Goal: Transaction & Acquisition: Purchase product/service

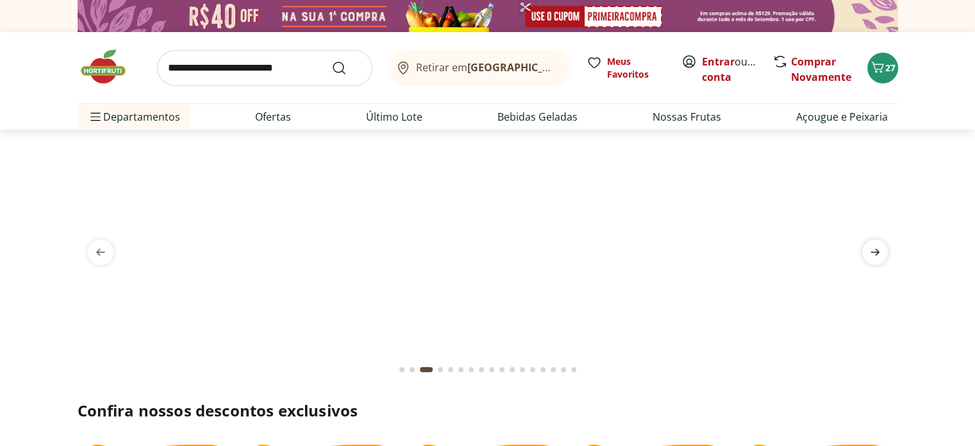
click at [876, 248] on icon "next" at bounding box center [875, 251] width 15 height 15
click at [213, 66] on input "search" at bounding box center [264, 68] width 215 height 36
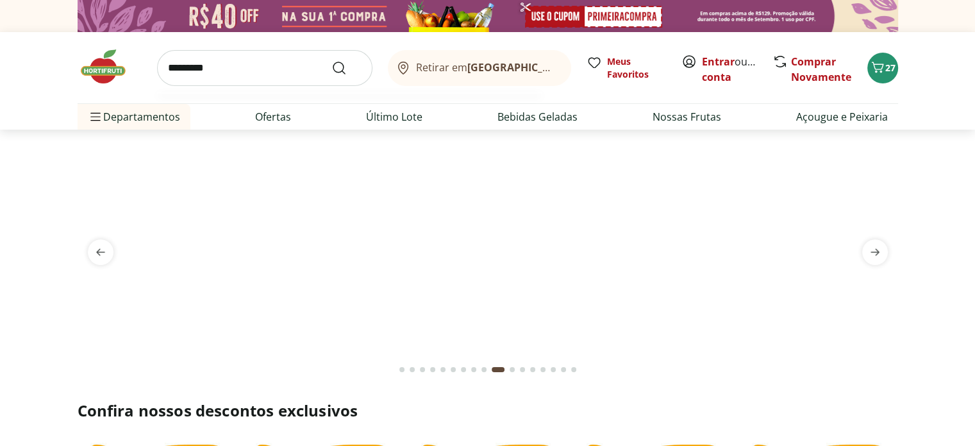
type input "********"
click at [332, 60] on button "Submit Search" at bounding box center [347, 67] width 31 height 15
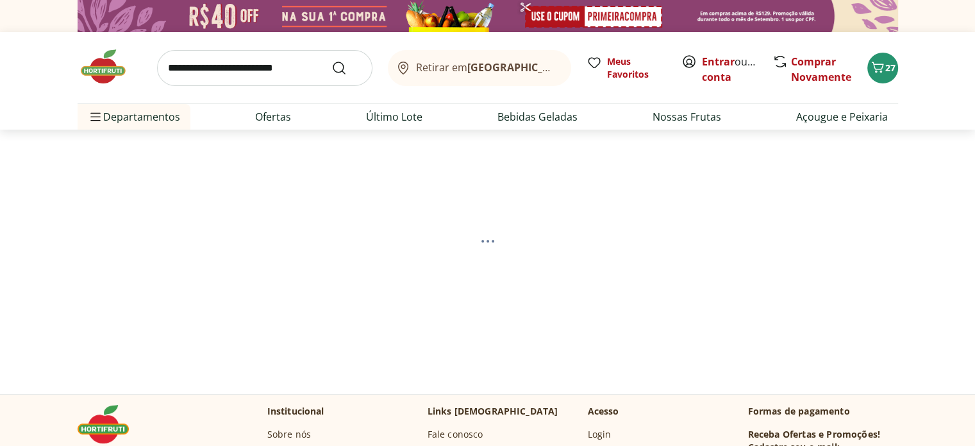
select select "**********"
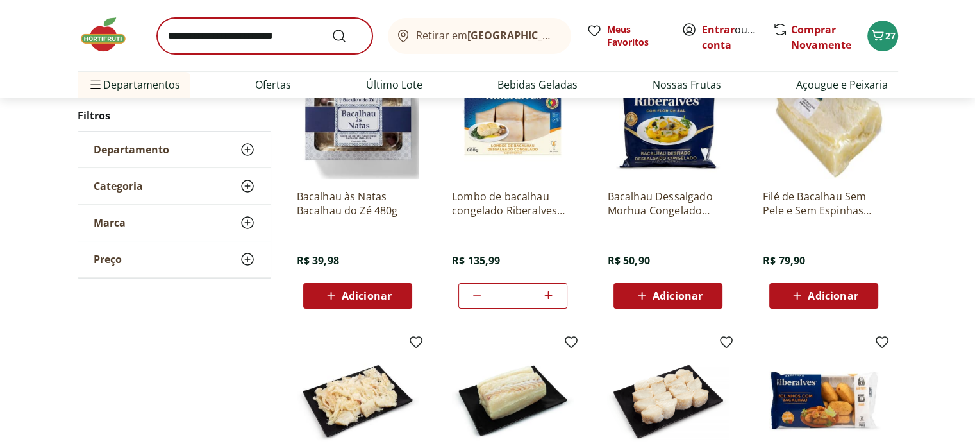
scroll to position [192, 0]
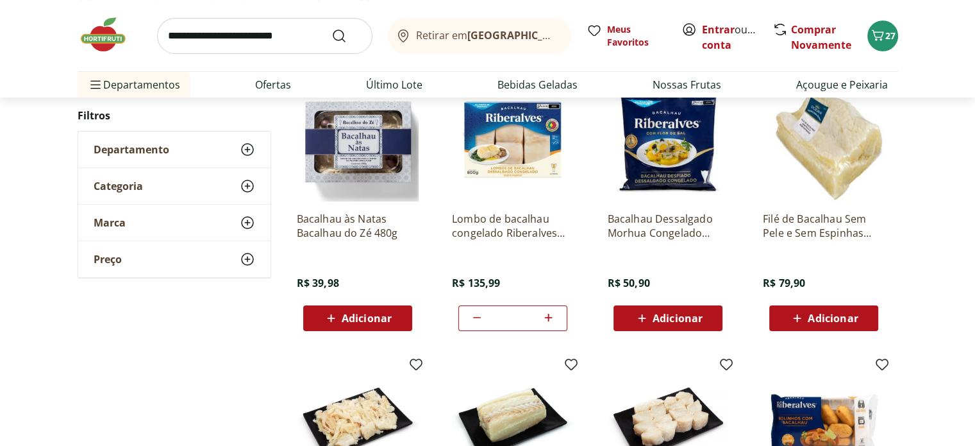
click at [481, 317] on icon at bounding box center [476, 317] width 15 height 15
type input "*"
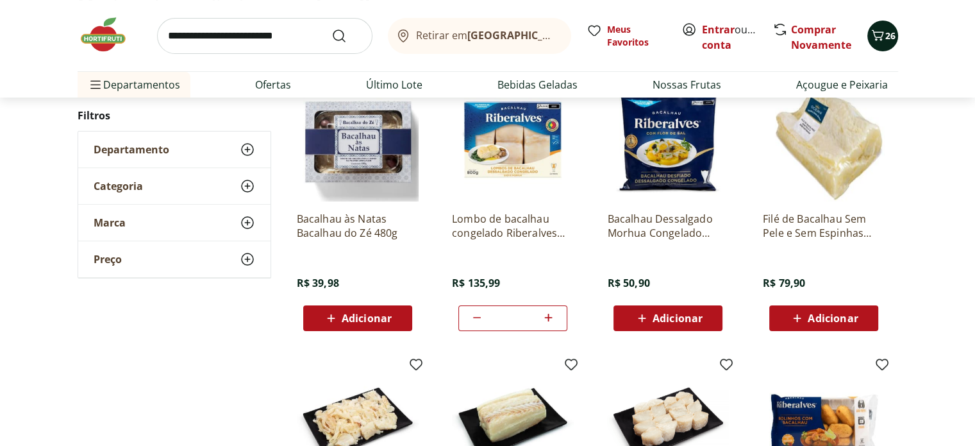
click at [876, 40] on icon "Carrinho" at bounding box center [877, 35] width 15 height 15
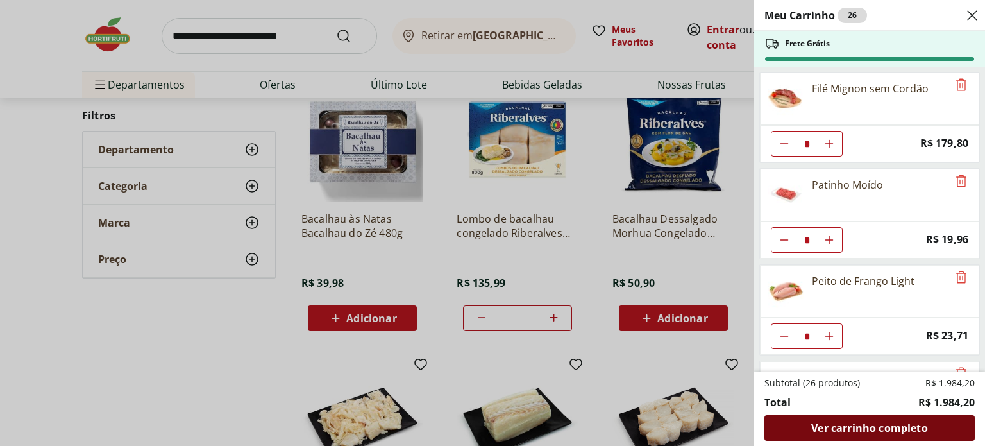
click at [880, 427] on span "Ver carrinho completo" at bounding box center [869, 428] width 116 height 10
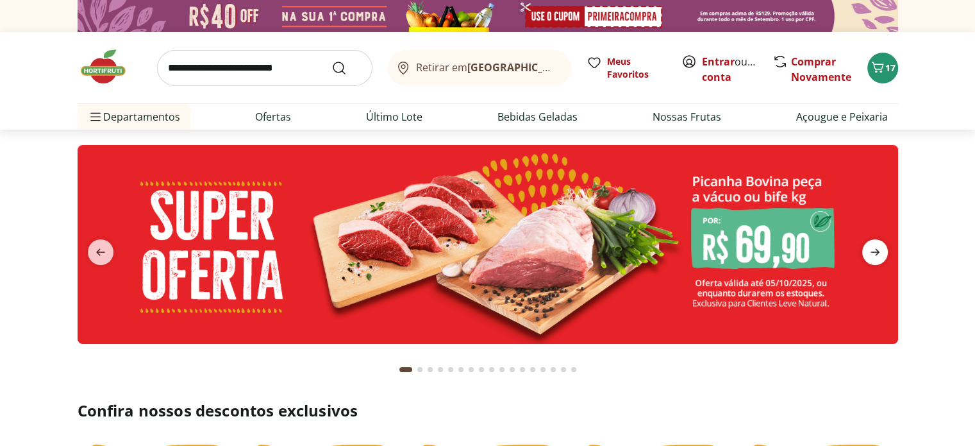
click at [872, 261] on span "next" at bounding box center [876, 252] width 26 height 26
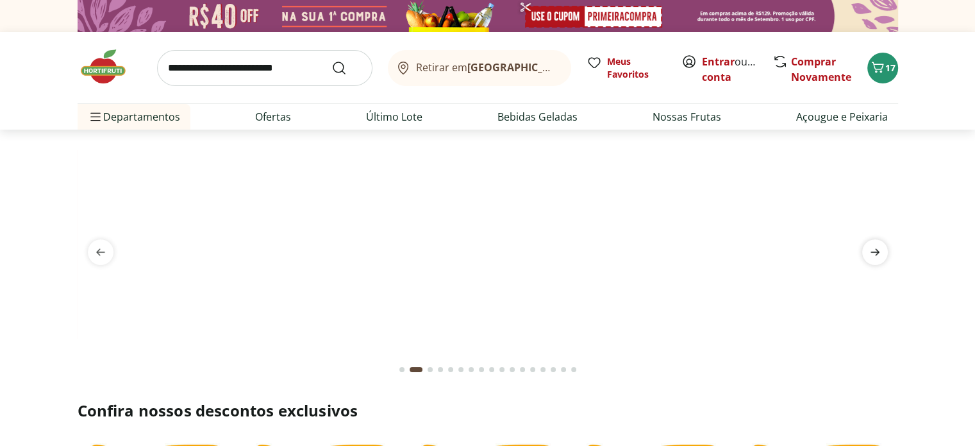
click at [872, 261] on span "next" at bounding box center [876, 252] width 26 height 26
click at [100, 251] on icon "previous" at bounding box center [100, 251] width 15 height 15
click at [365, 145] on img at bounding box center [488, 145] width 821 height 0
select select "**********"
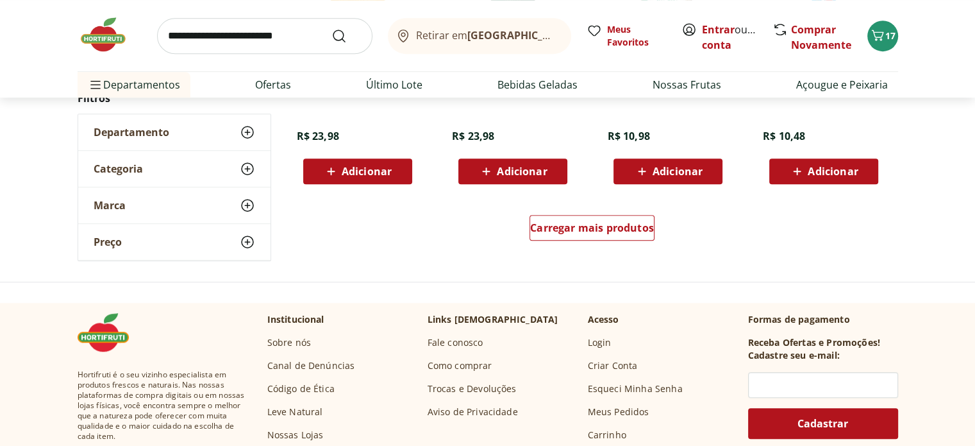
scroll to position [770, 0]
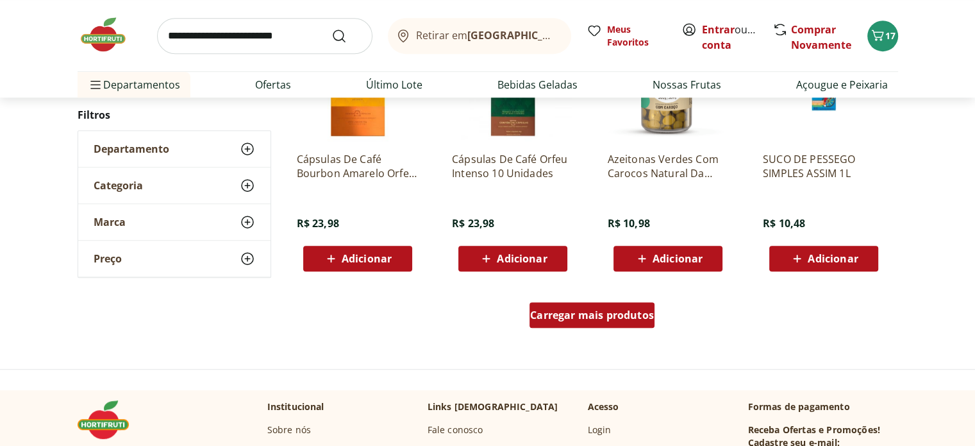
click at [551, 320] on span "Carregar mais produtos" at bounding box center [592, 315] width 124 height 10
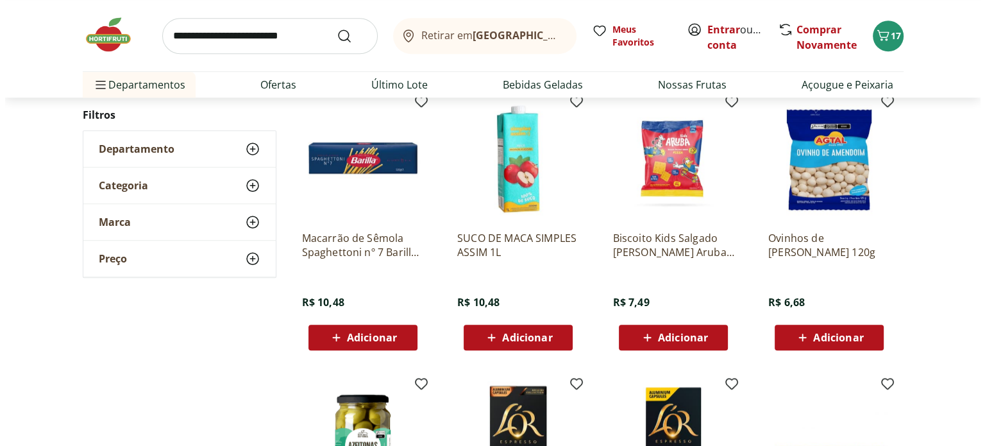
scroll to position [962, 0]
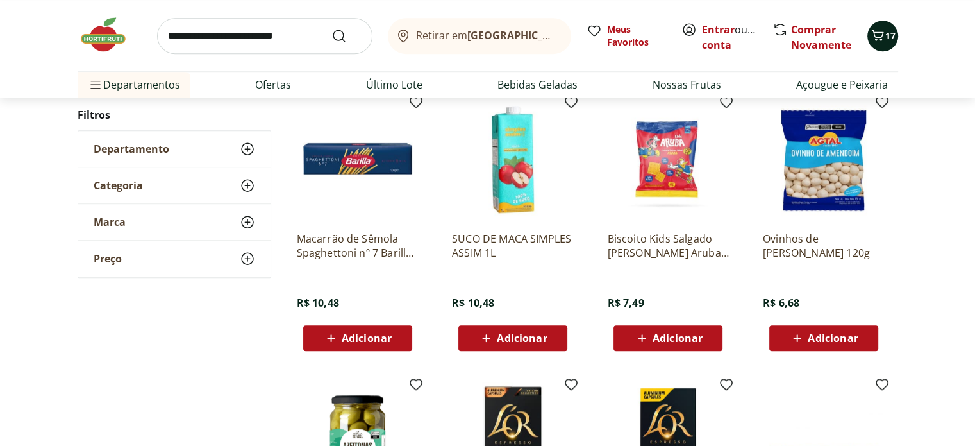
click at [886, 28] on div "17" at bounding box center [883, 36] width 10 height 21
